Goal: Navigation & Orientation: Find specific page/section

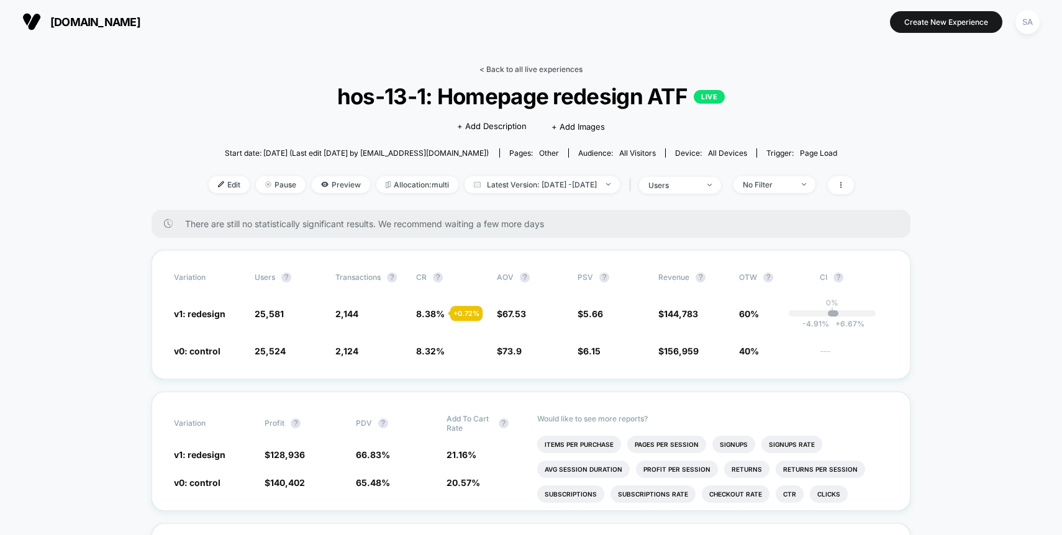
click at [519, 73] on link "< Back to all live experiences" at bounding box center [531, 69] width 103 height 9
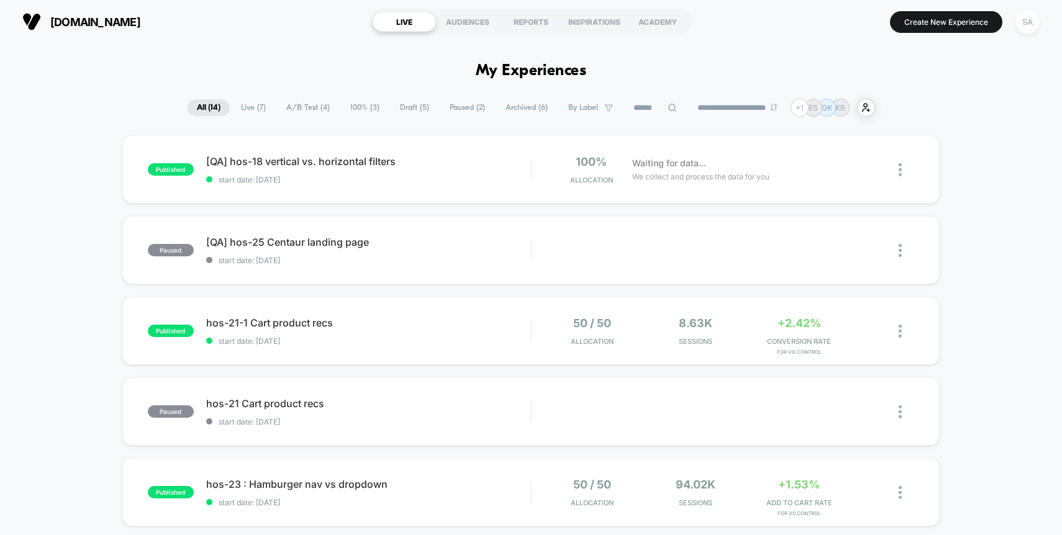
click at [1031, 20] on div "SA" at bounding box center [1028, 22] width 24 height 24
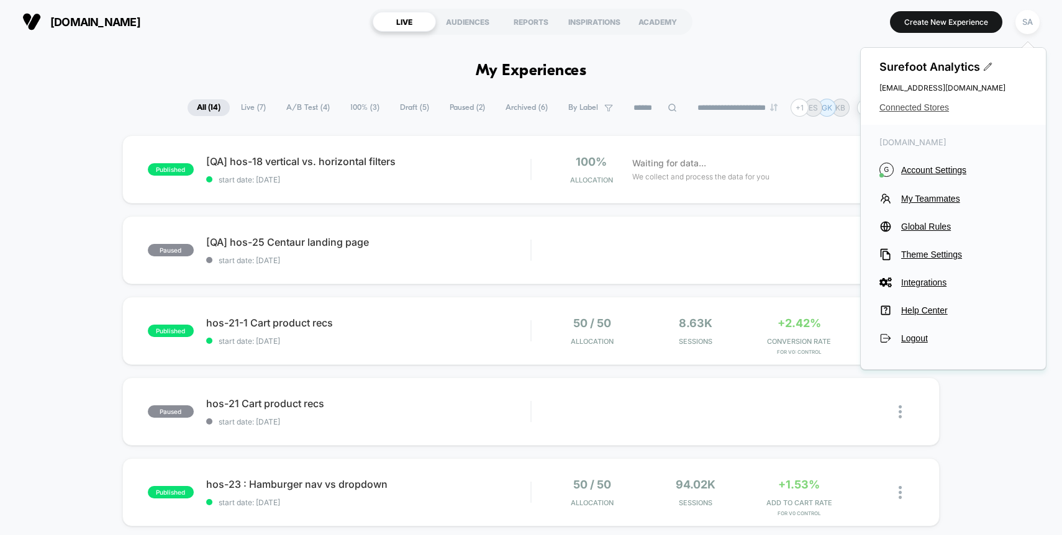
click at [916, 105] on span "Connected Stores" at bounding box center [954, 107] width 148 height 10
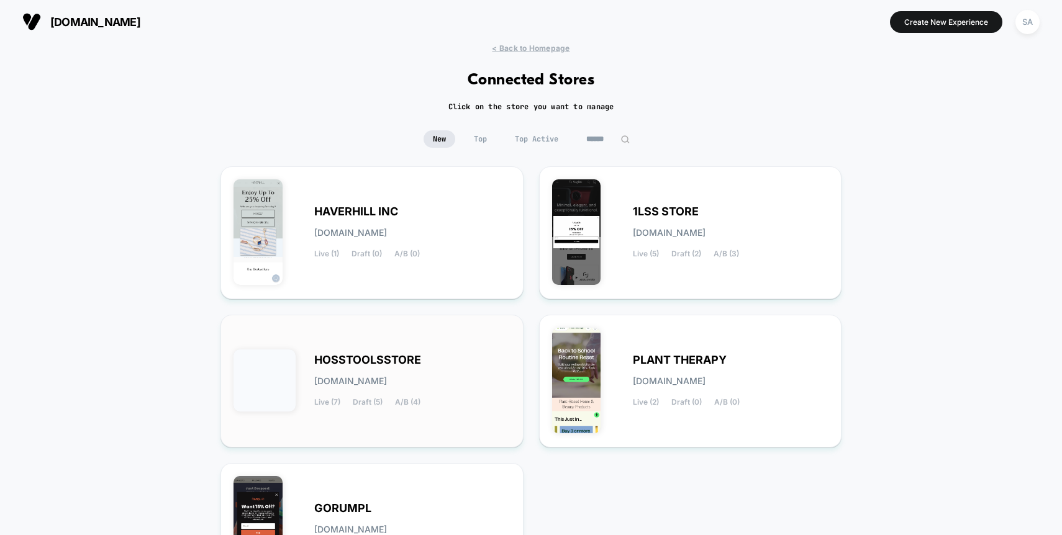
scroll to position [35, 0]
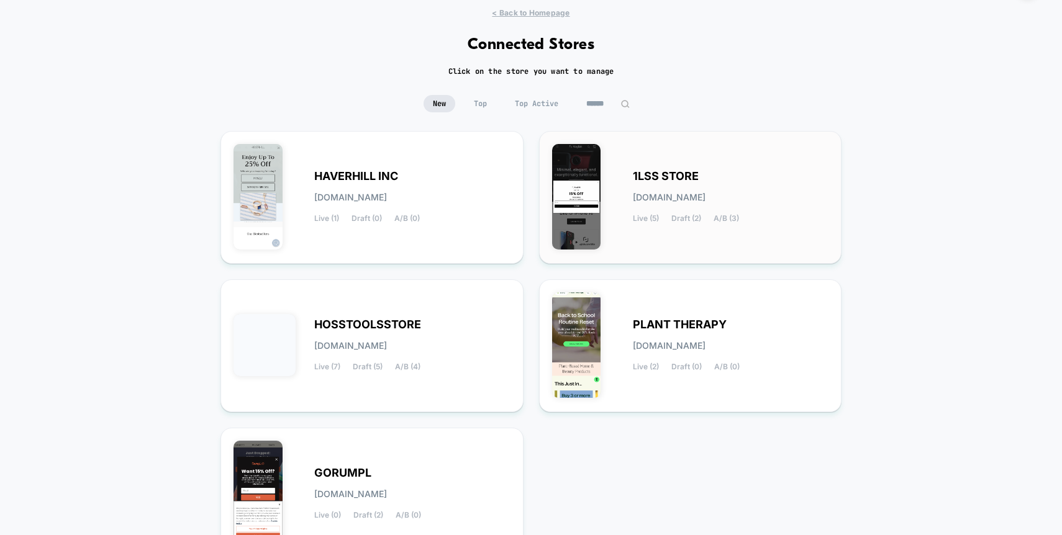
click at [655, 168] on div "1LSS STORE [DOMAIN_NAME] Live (5) Draft (2) A/B (3)" at bounding box center [690, 197] width 277 height 107
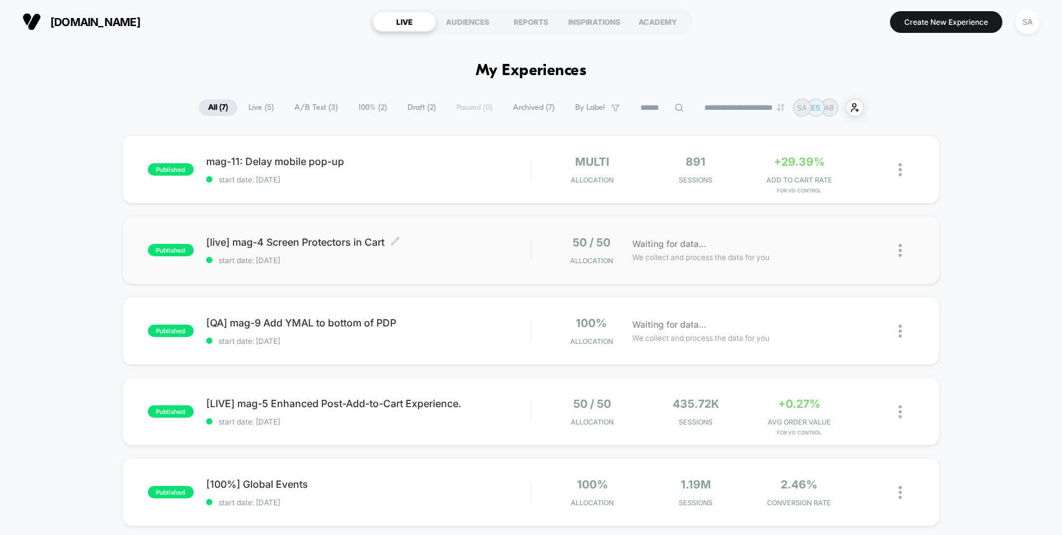
click at [332, 248] on div "[live] mag-4 Screen Protectors in Cart Click to edit experience details Click t…" at bounding box center [368, 250] width 325 height 29
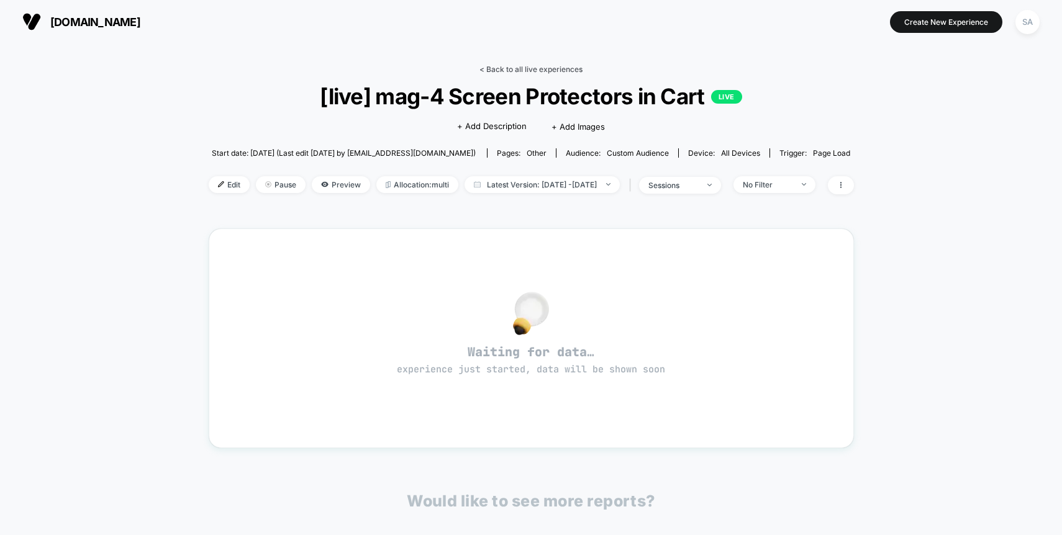
click at [551, 71] on link "< Back to all live experiences" at bounding box center [531, 69] width 103 height 9
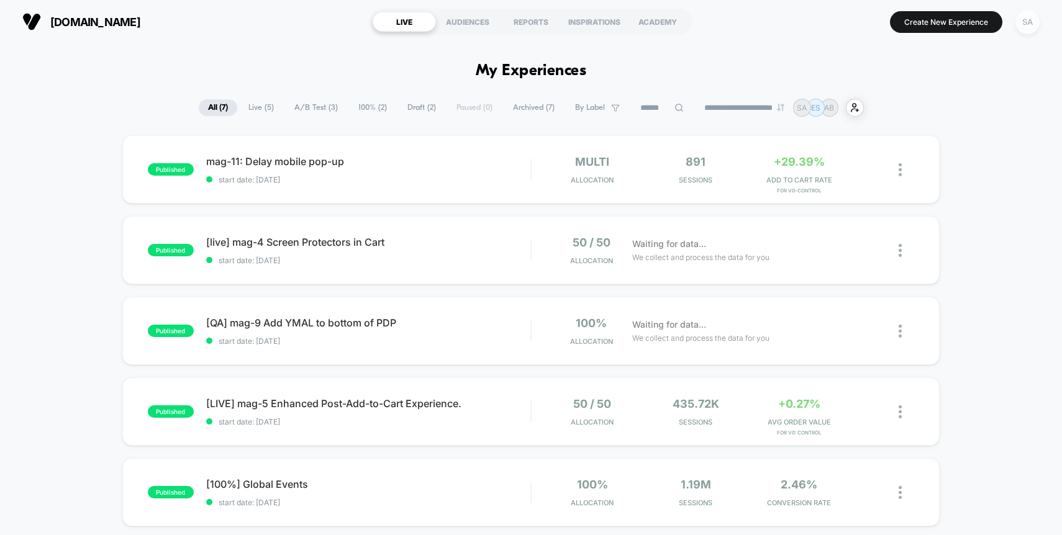
click at [1034, 30] on div "SA" at bounding box center [1028, 22] width 24 height 24
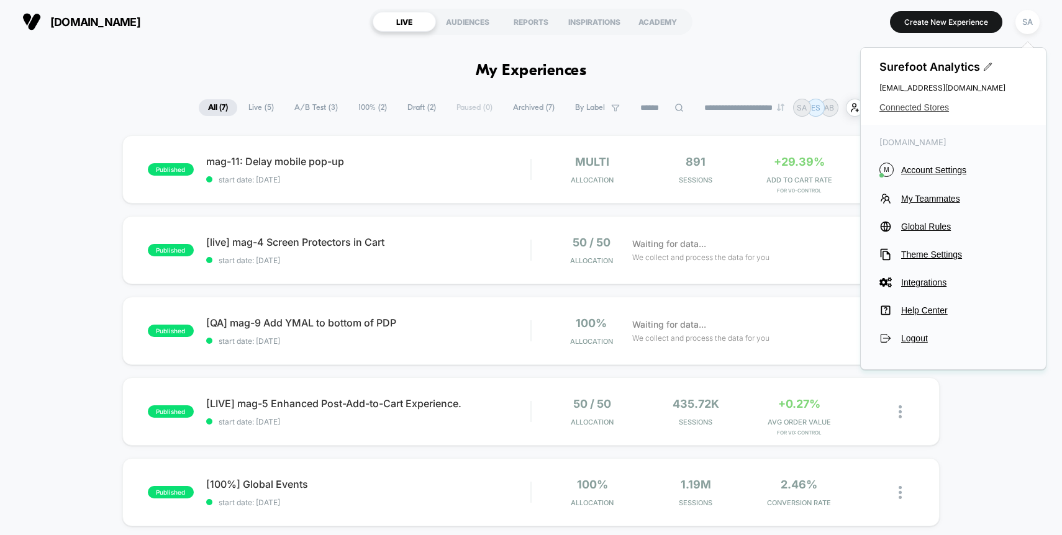
click at [923, 105] on span "Connected Stores" at bounding box center [954, 107] width 148 height 10
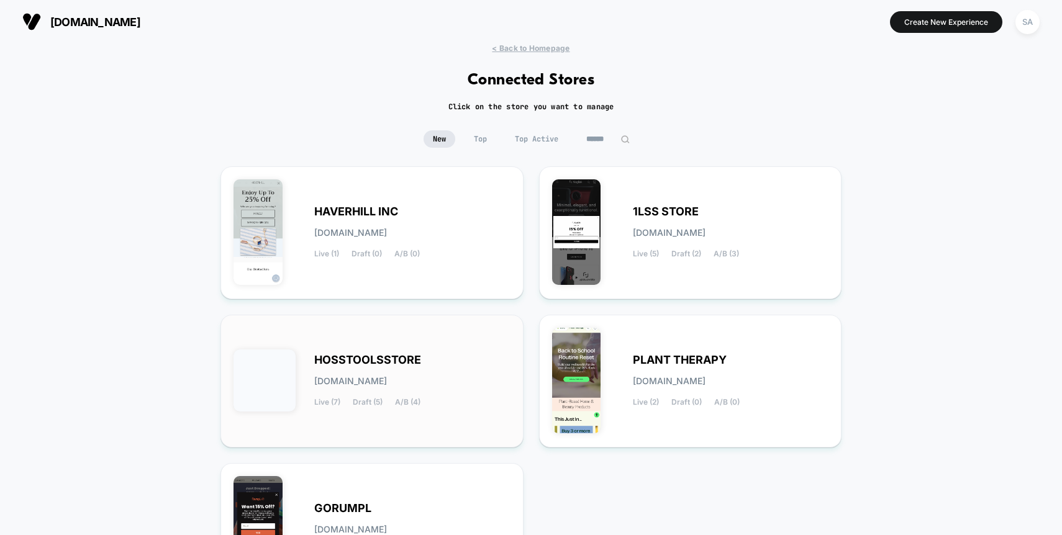
click at [466, 366] on div "HOSSTOOLSSTORE [DOMAIN_NAME] Live (7) Draft (5) A/B (4)" at bounding box center [412, 381] width 196 height 51
